Goal: Task Accomplishment & Management: Complete application form

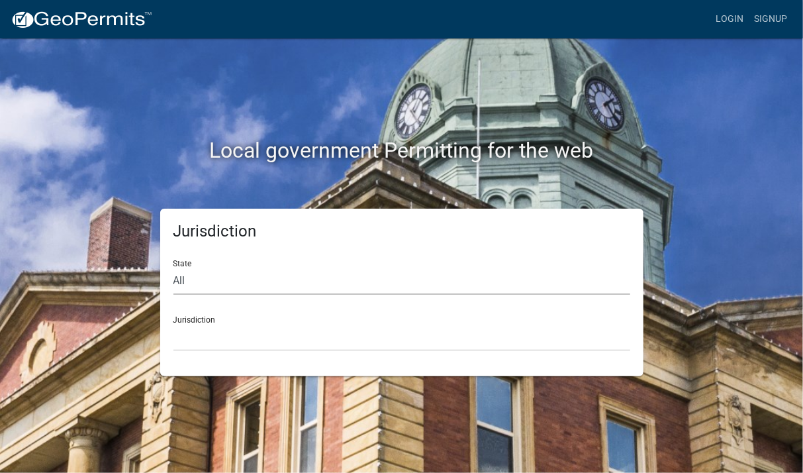
click at [174, 268] on select "All Colorado Georgia Indiana Iowa Kansas Minnesota Ohio South Carolina Wisconsin" at bounding box center [402, 281] width 457 height 27
select select "Minnesota"
click option "Minnesota" at bounding box center [0, 0] width 0 height 0
click at [174, 324] on select "Becker County, Minnesota Benton County, Minnesota Carlton County, Minnesota Cit…" at bounding box center [402, 337] width 457 height 27
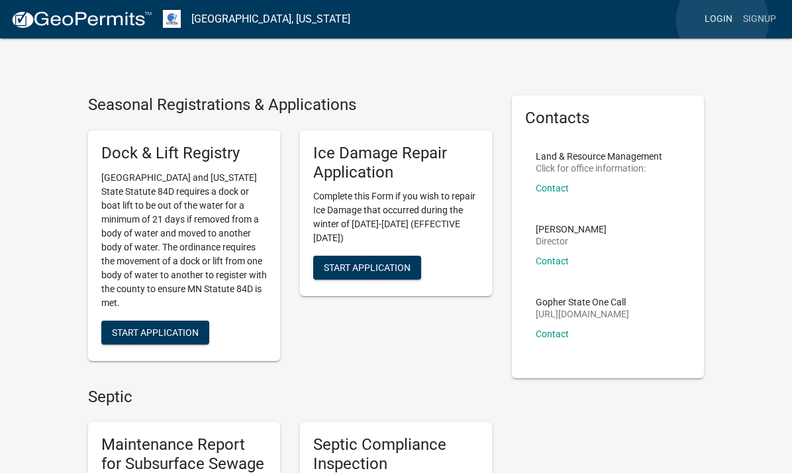
click at [723, 21] on link "Login" at bounding box center [718, 19] width 38 height 25
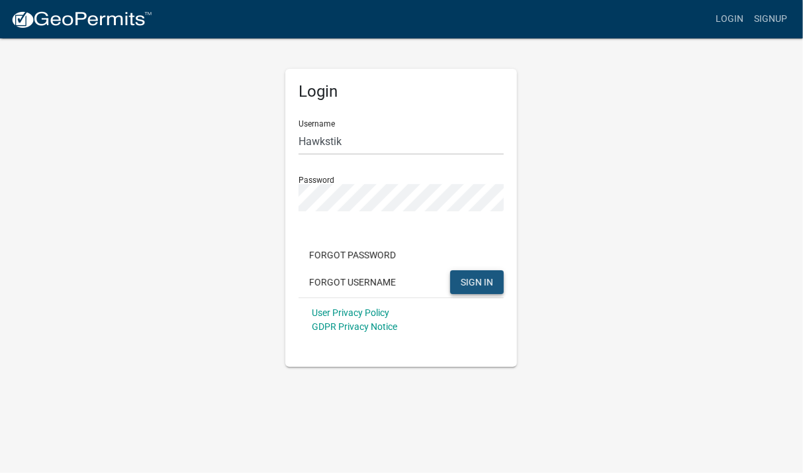
click at [495, 275] on button "SIGN IN" at bounding box center [477, 282] width 54 height 24
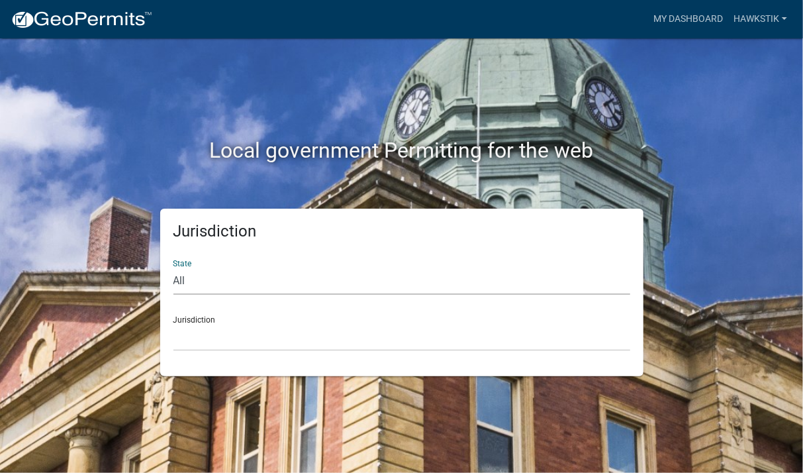
click at [174, 268] on select "All Colorado Georgia Indiana Iowa Kansas Minnesota Ohio South Carolina Wisconsin" at bounding box center [402, 281] width 457 height 27
select select "[US_STATE]"
click option "[US_STATE]" at bounding box center [0, 0] width 0 height 0
click at [174, 324] on select "Becker County, Minnesota Benton County, Minnesota Carlton County, Minnesota Cit…" at bounding box center [402, 337] width 457 height 27
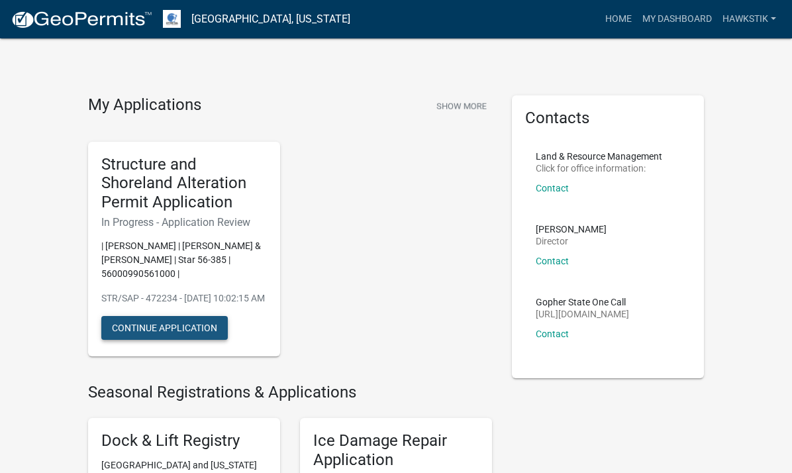
click at [135, 316] on button "Continue Application" at bounding box center [164, 328] width 127 height 24
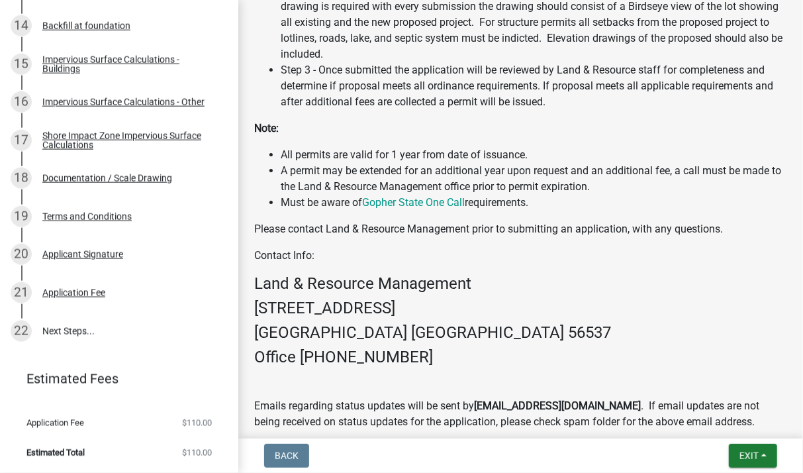
scroll to position [850, 0]
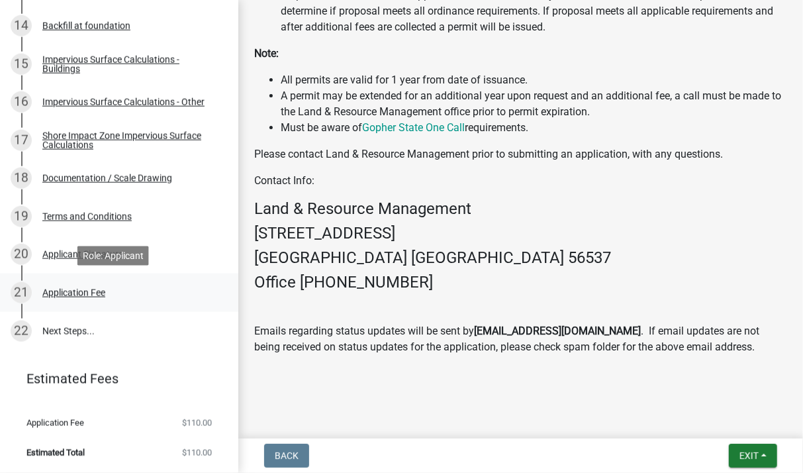
click at [100, 291] on div "Application Fee" at bounding box center [73, 292] width 63 height 9
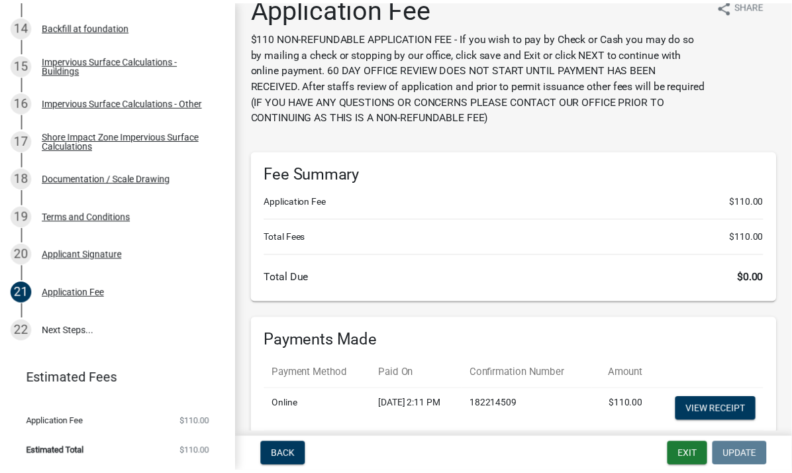
scroll to position [0, 0]
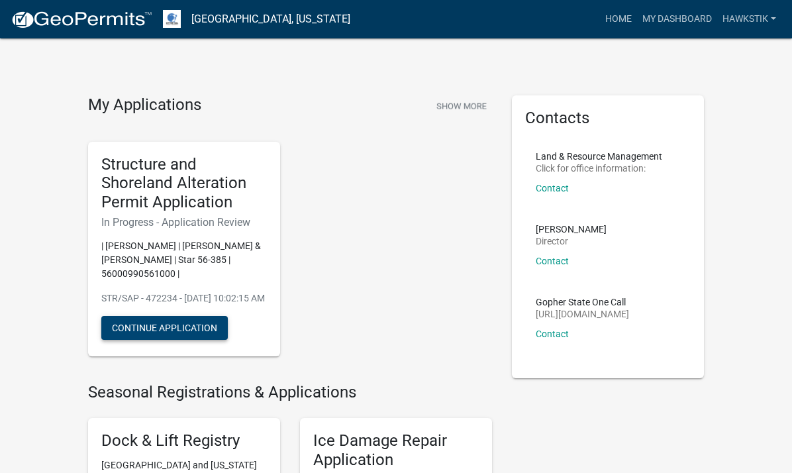
click at [116, 316] on button "Continue Application" at bounding box center [164, 328] width 127 height 24
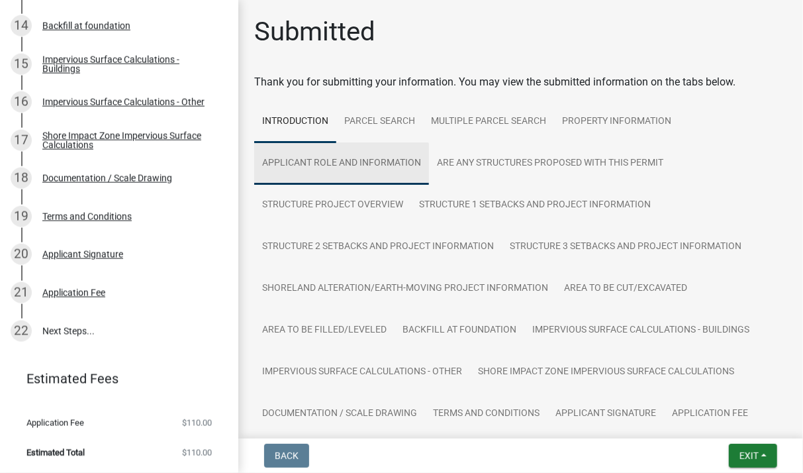
click at [350, 158] on link "Applicant Role and Information" at bounding box center [341, 163] width 175 height 42
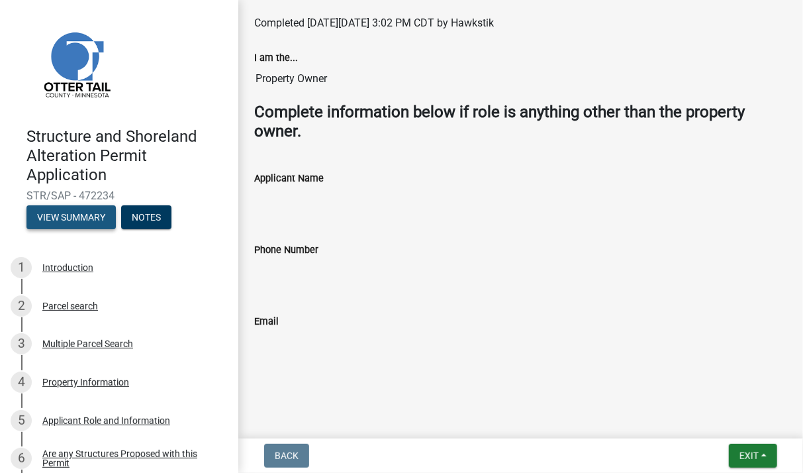
click at [76, 224] on button "View Summary" at bounding box center [70, 217] width 89 height 24
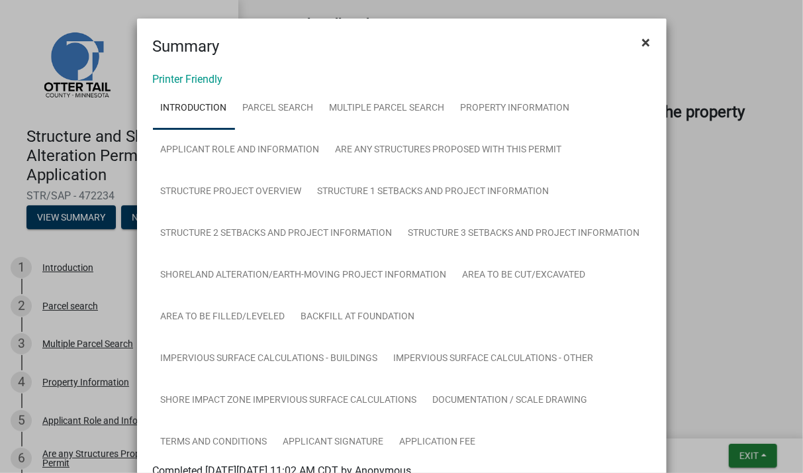
click at [642, 39] on span "×" at bounding box center [646, 42] width 9 height 19
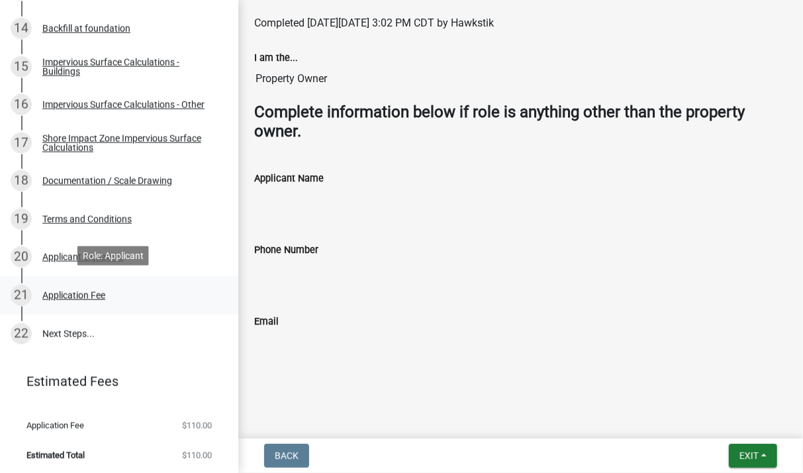
scroll to position [738, 0]
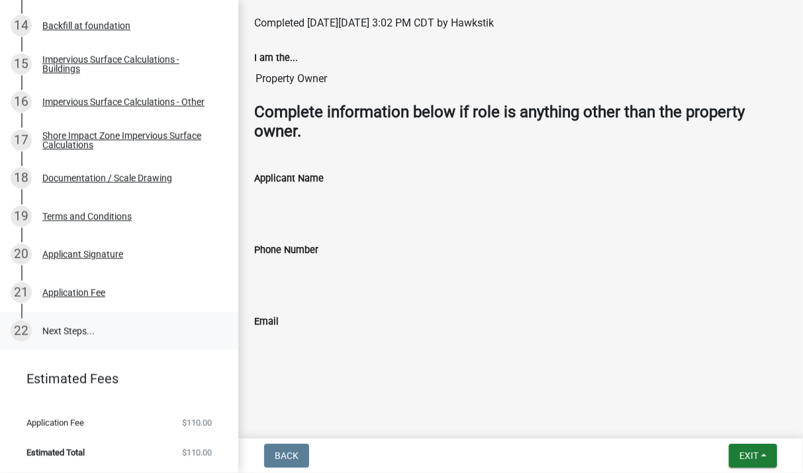
click at [86, 330] on link "22 Next Steps..." at bounding box center [119, 331] width 238 height 38
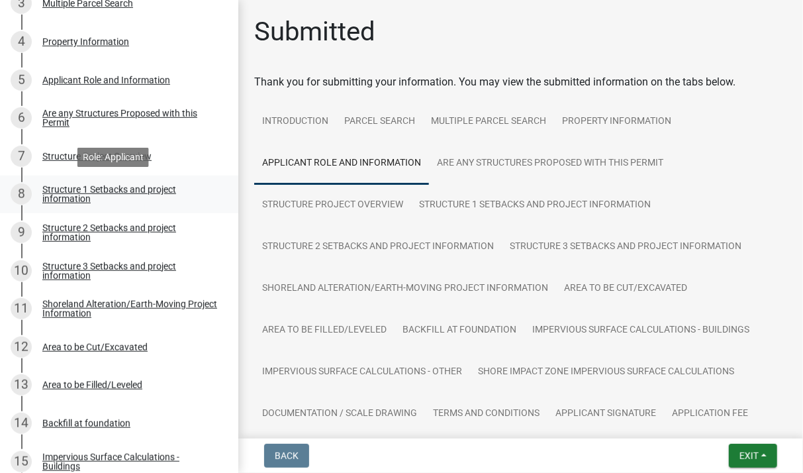
scroll to position [208, 0]
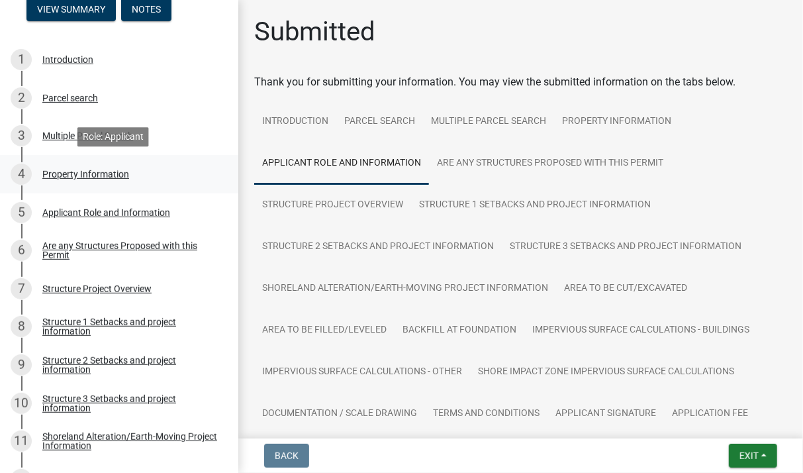
click at [62, 172] on div "Property Information" at bounding box center [85, 174] width 87 height 9
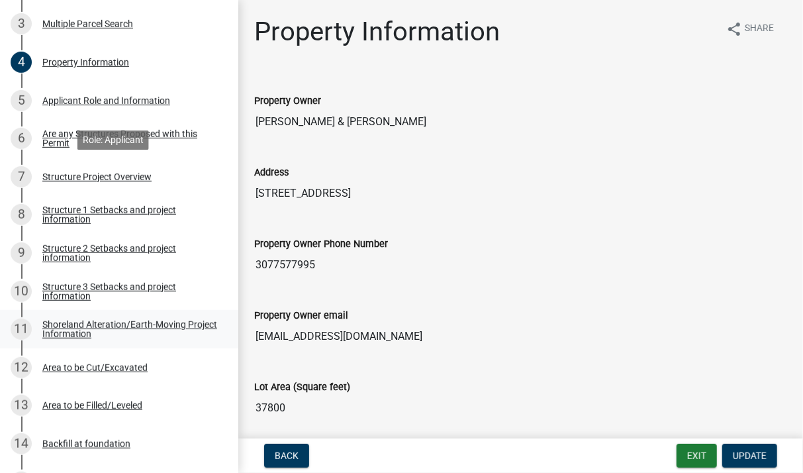
scroll to position [340, 0]
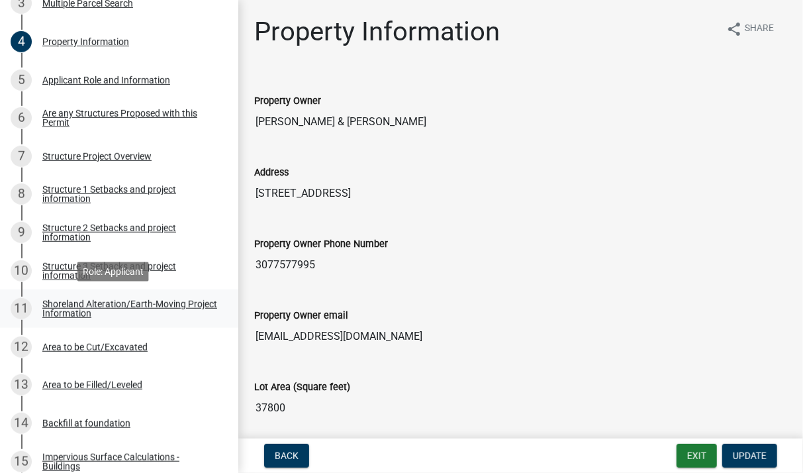
click at [71, 305] on div "Shoreland Alteration/Earth-Moving Project Information" at bounding box center [129, 308] width 175 height 19
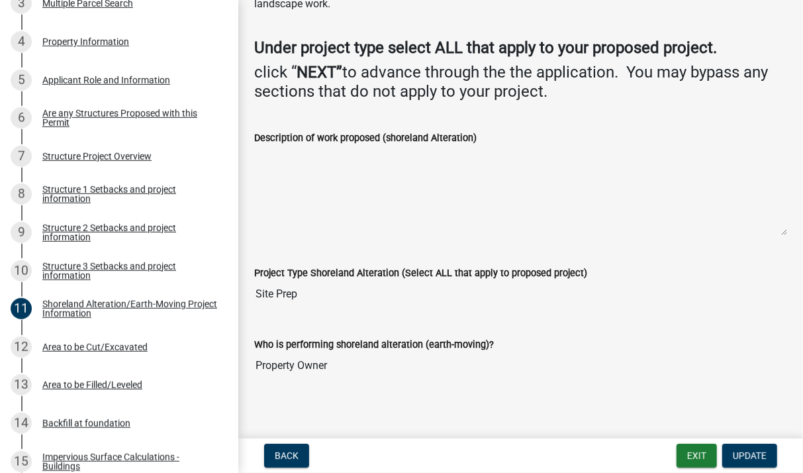
scroll to position [143, 0]
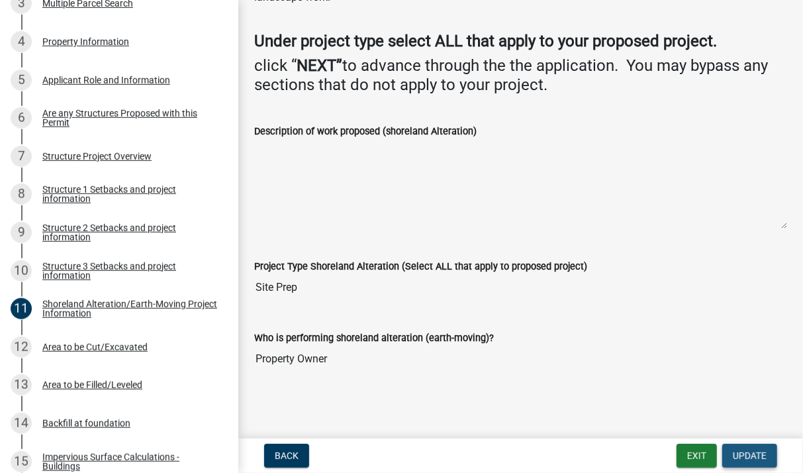
click at [753, 456] on span "Update" at bounding box center [750, 455] width 34 height 11
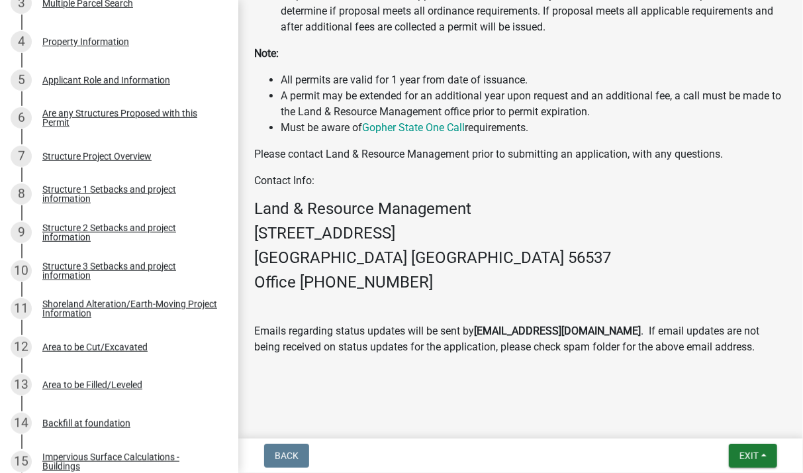
scroll to position [850, 0]
click at [101, 307] on div "Shoreland Alteration/Earth-Moving Project Information" at bounding box center [129, 308] width 175 height 19
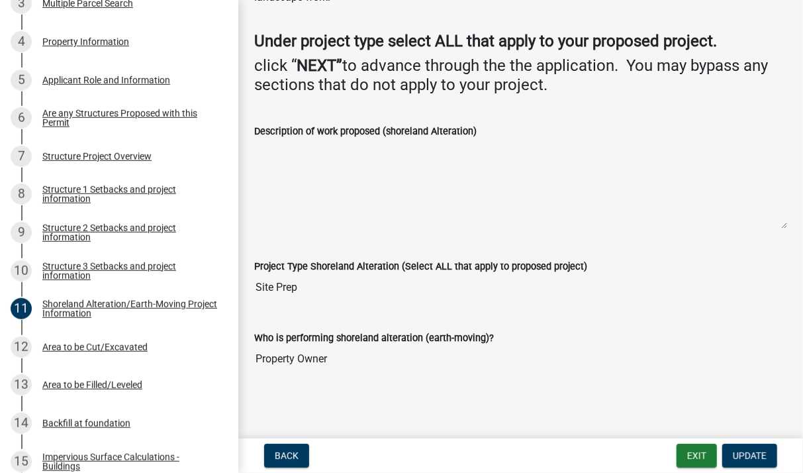
scroll to position [0, 0]
